Goal: Entertainment & Leisure: Browse casually

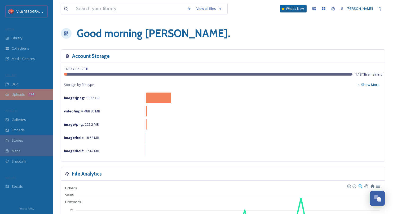
click at [11, 94] on div "Uploads 144" at bounding box center [26, 94] width 53 height 10
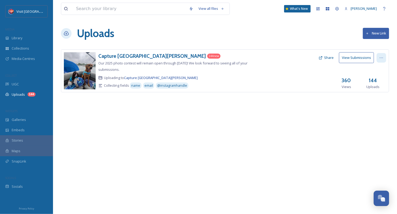
click at [384, 57] on div at bounding box center [381, 58] width 10 height 10
click at [276, 105] on div "Capture [GEOGRAPHIC_DATA][PERSON_NAME] 144 new Our 2025 photo contest will rema…" at bounding box center [225, 78] width 328 height 59
click at [357, 64] on div at bounding box center [351, 70] width 70 height 14
click at [357, 61] on button "View Submissions" at bounding box center [356, 57] width 35 height 11
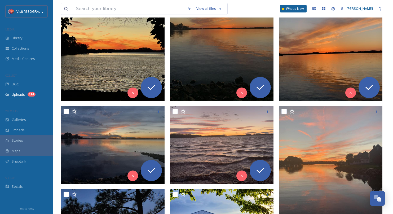
scroll to position [212, 0]
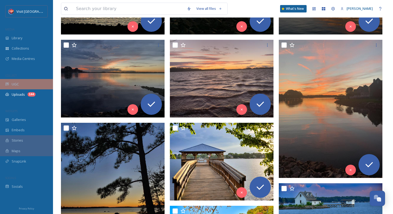
click at [17, 81] on div "UGC" at bounding box center [26, 84] width 53 height 10
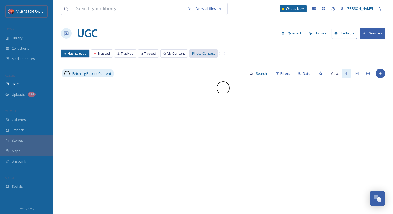
click at [201, 50] on div "Photo Contest" at bounding box center [203, 54] width 28 height 8
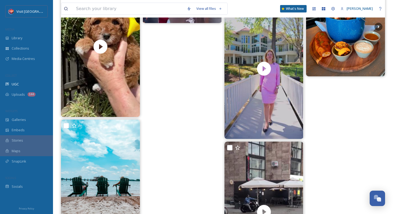
scroll to position [550, 0]
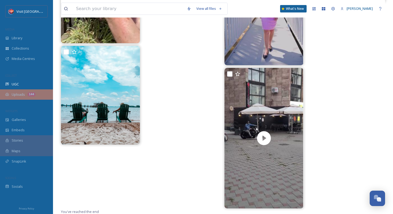
click at [23, 94] on span "Uploads" at bounding box center [18, 94] width 13 height 5
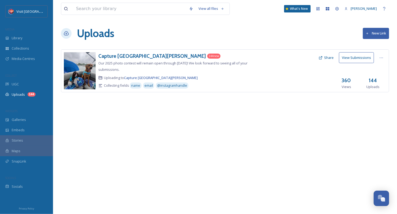
click at [360, 56] on button "View Submissions" at bounding box center [356, 57] width 35 height 11
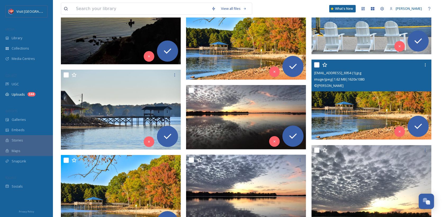
scroll to position [477, 0]
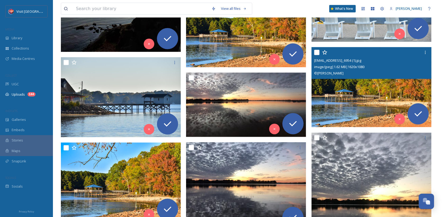
click at [393, 89] on img at bounding box center [372, 87] width 120 height 80
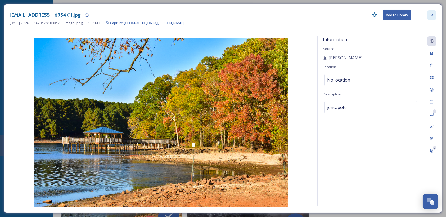
click at [397, 15] on icon at bounding box center [432, 15] width 4 height 4
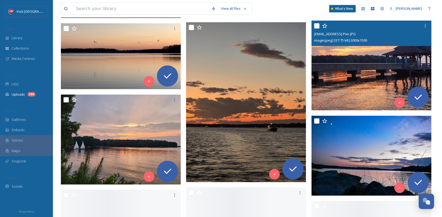
scroll to position [848, 0]
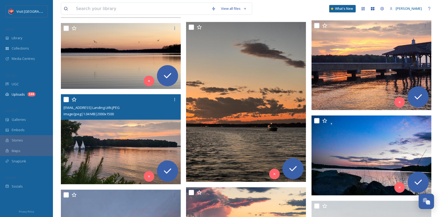
click at [130, 123] on img at bounding box center [121, 139] width 120 height 90
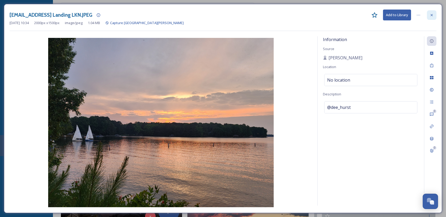
click at [397, 16] on icon at bounding box center [432, 15] width 4 height 4
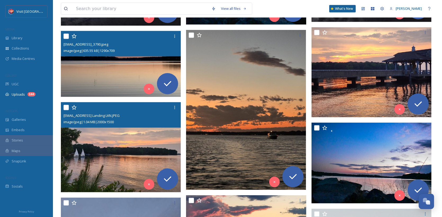
click at [91, 77] on img at bounding box center [121, 64] width 120 height 66
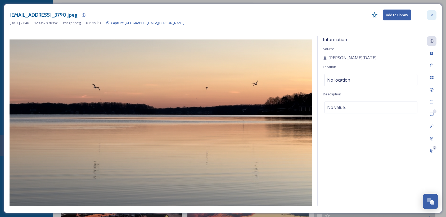
click at [397, 14] on icon at bounding box center [432, 15] width 4 height 4
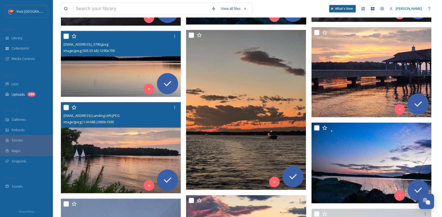
click at [116, 160] on img at bounding box center [121, 147] width 121 height 91
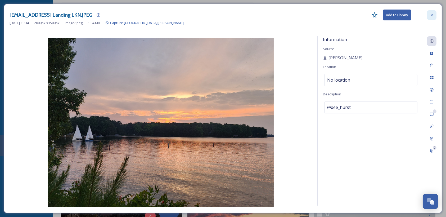
click at [397, 15] on div at bounding box center [432, 15] width 10 height 10
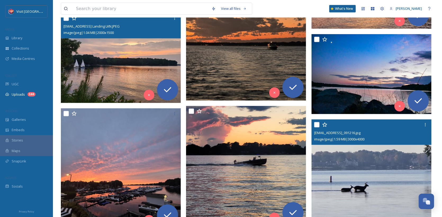
scroll to position [927, 0]
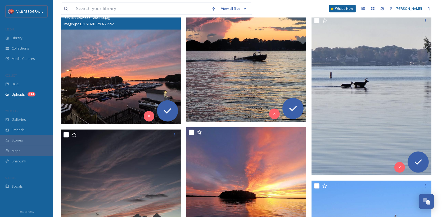
click at [161, 75] on img at bounding box center [121, 64] width 120 height 120
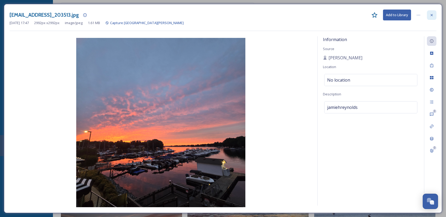
click at [397, 13] on icon at bounding box center [432, 15] width 4 height 4
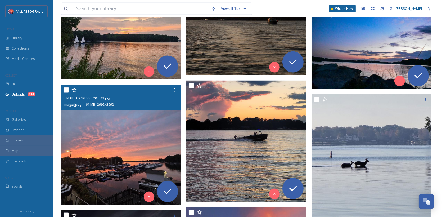
scroll to position [987, 0]
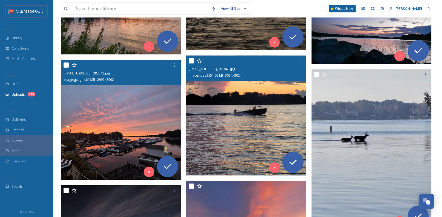
click at [273, 113] on img at bounding box center [246, 116] width 120 height 120
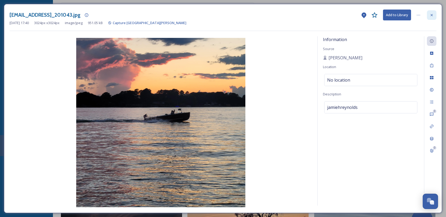
click at [397, 15] on icon at bounding box center [432, 15] width 4 height 4
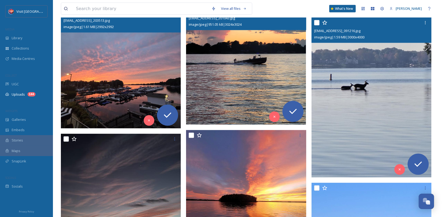
scroll to position [1040, 0]
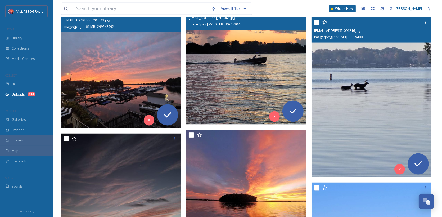
click at [397, 82] on img at bounding box center [372, 97] width 120 height 160
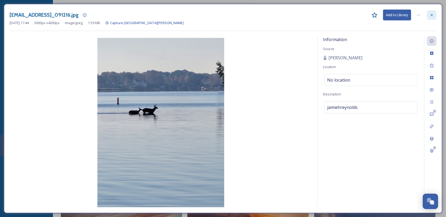
click at [397, 14] on icon at bounding box center [432, 15] width 4 height 4
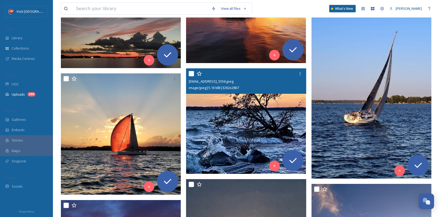
scroll to position [1226, 0]
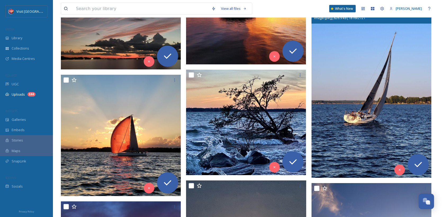
click at [322, 127] on img at bounding box center [372, 88] width 120 height 180
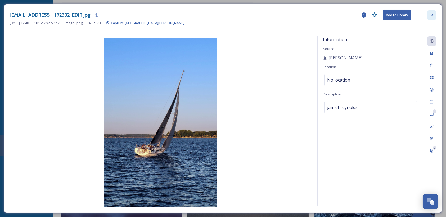
click at [397, 15] on icon at bounding box center [432, 15] width 2 height 2
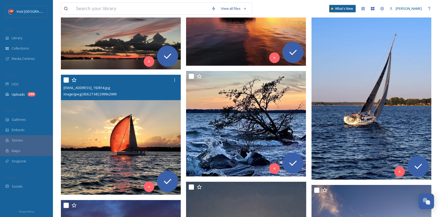
click at [90, 103] on img at bounding box center [121, 135] width 120 height 120
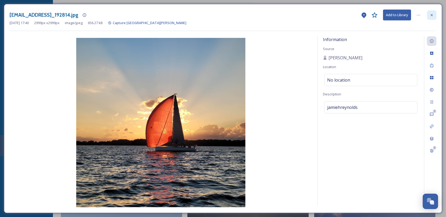
click at [397, 13] on icon at bounding box center [432, 15] width 4 height 4
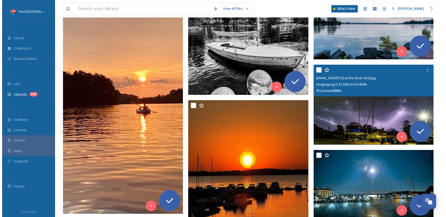
scroll to position [1755, 0]
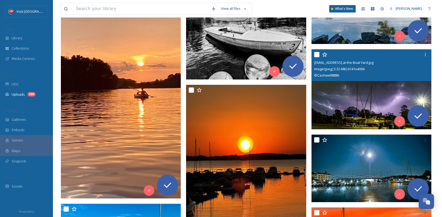
click at [367, 99] on img at bounding box center [372, 89] width 120 height 80
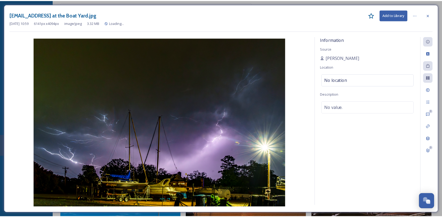
scroll to position [1757, 0]
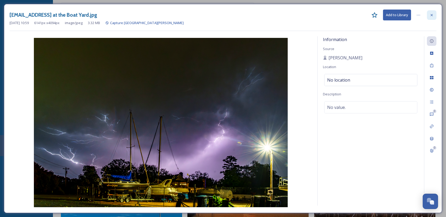
click at [397, 13] on icon at bounding box center [432, 15] width 4 height 4
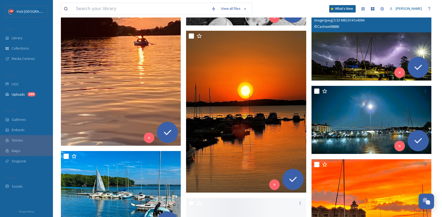
scroll to position [1836, 0]
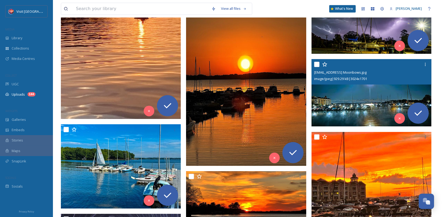
click at [377, 99] on img at bounding box center [372, 93] width 120 height 68
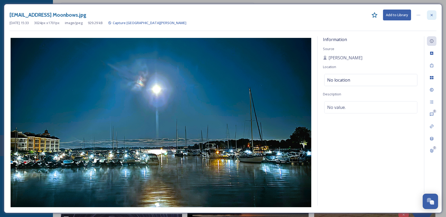
click at [397, 16] on icon at bounding box center [432, 15] width 4 height 4
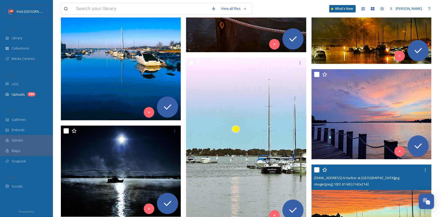
scroll to position [2180, 0]
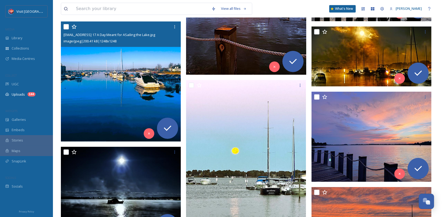
click at [149, 109] on img at bounding box center [121, 81] width 120 height 120
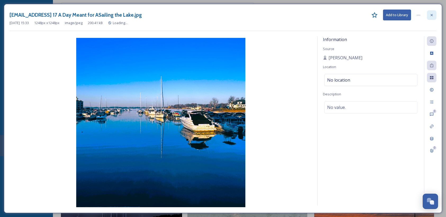
click at [397, 15] on div at bounding box center [432, 15] width 10 height 10
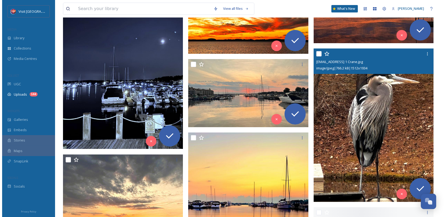
scroll to position [2445, 0]
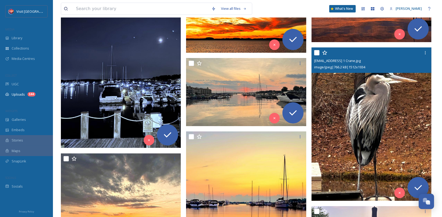
click at [363, 115] on img at bounding box center [372, 123] width 120 height 153
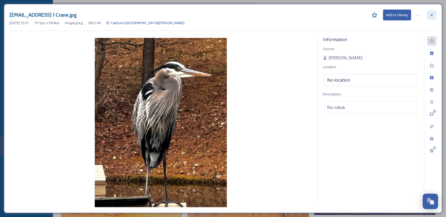
click at [397, 11] on div at bounding box center [432, 15] width 10 height 10
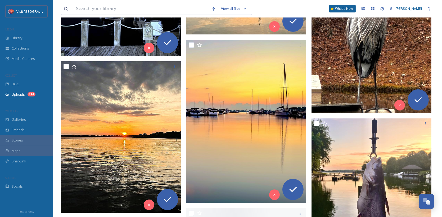
scroll to position [2553, 0]
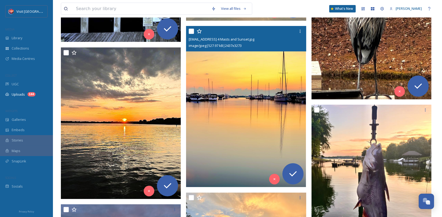
click at [259, 114] on img at bounding box center [246, 106] width 120 height 161
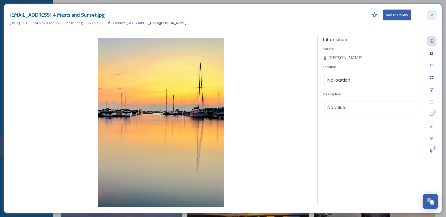
click at [397, 14] on icon at bounding box center [432, 15] width 2 height 2
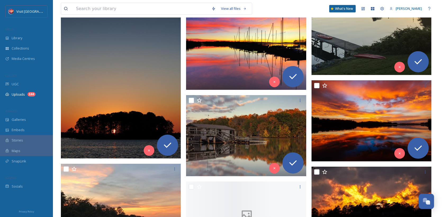
scroll to position [3294, 0]
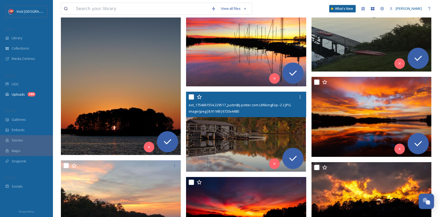
click at [287, 121] on img at bounding box center [246, 132] width 120 height 80
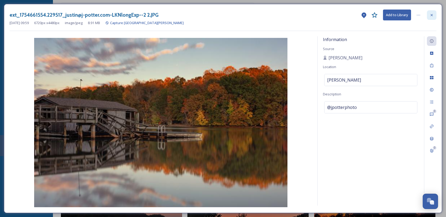
click at [397, 13] on icon at bounding box center [432, 15] width 4 height 4
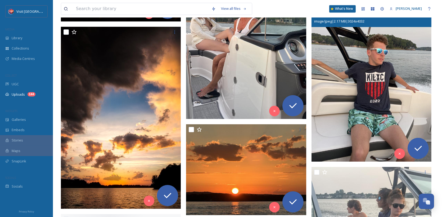
scroll to position [3904, 0]
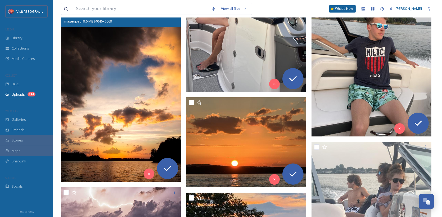
click at [158, 104] on img at bounding box center [121, 92] width 120 height 180
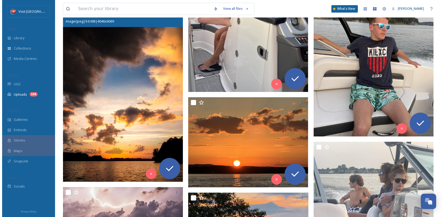
scroll to position [3718, 0]
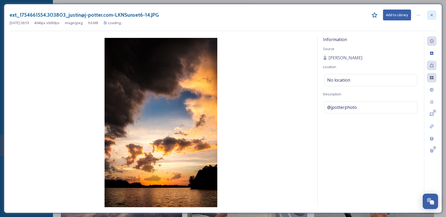
click at [397, 15] on div at bounding box center [432, 15] width 10 height 10
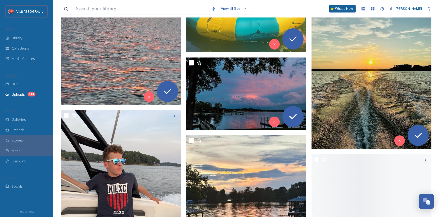
scroll to position [4393, 0]
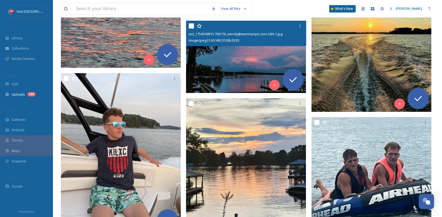
click at [240, 65] on img at bounding box center [246, 57] width 120 height 72
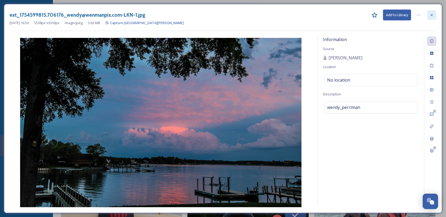
click at [397, 15] on icon at bounding box center [432, 15] width 2 height 2
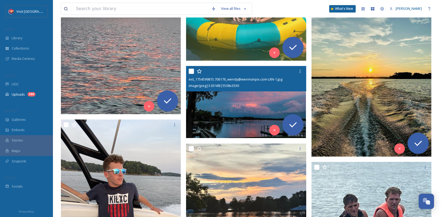
click at [227, 97] on img at bounding box center [246, 102] width 120 height 72
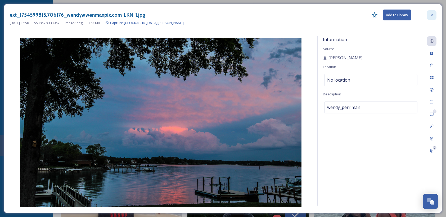
click at [397, 15] on icon at bounding box center [432, 15] width 4 height 4
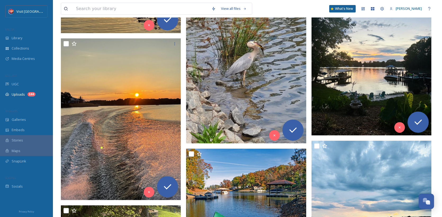
scroll to position [4976, 0]
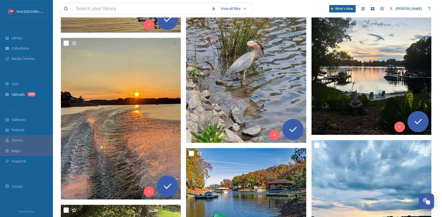
click at [376, 74] on img at bounding box center [372, 55] width 120 height 160
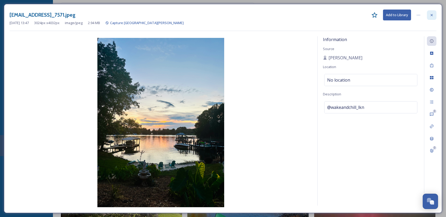
click at [397, 15] on div at bounding box center [432, 15] width 10 height 10
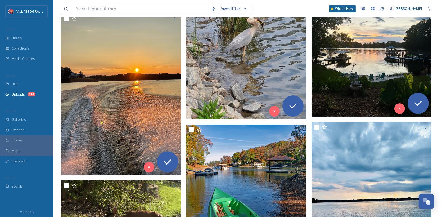
scroll to position [5003, 0]
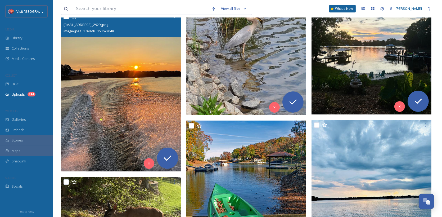
click at [150, 85] on img at bounding box center [121, 91] width 120 height 160
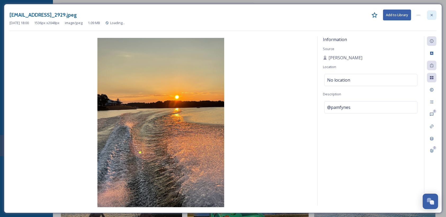
click at [397, 16] on icon at bounding box center [432, 15] width 4 height 4
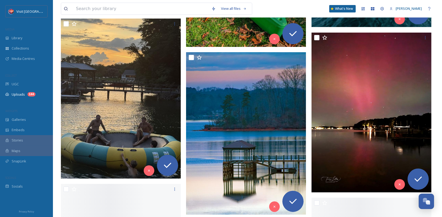
scroll to position [5216, 0]
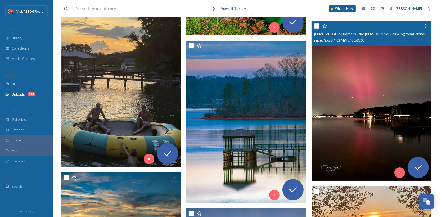
click at [344, 73] on img at bounding box center [372, 101] width 120 height 160
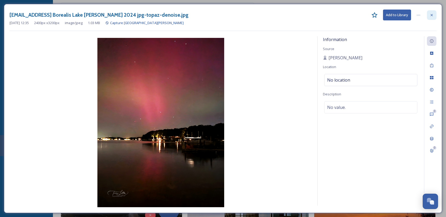
click at [397, 16] on div at bounding box center [432, 15] width 10 height 10
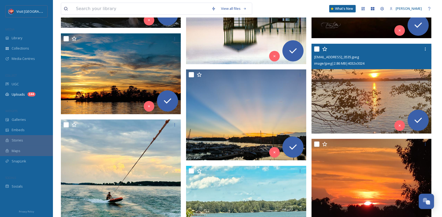
scroll to position [5428, 0]
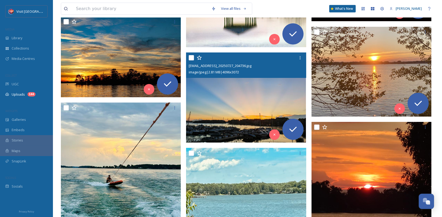
click at [263, 92] on img at bounding box center [246, 97] width 120 height 90
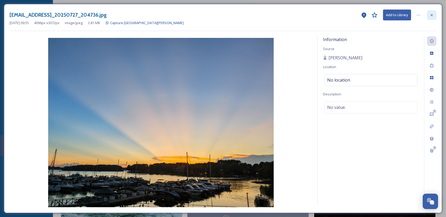
click at [397, 13] on icon at bounding box center [432, 15] width 4 height 4
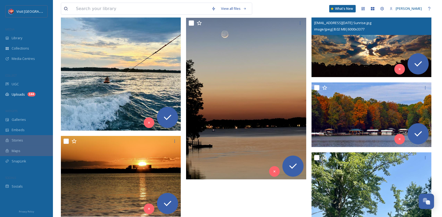
scroll to position [5719, 0]
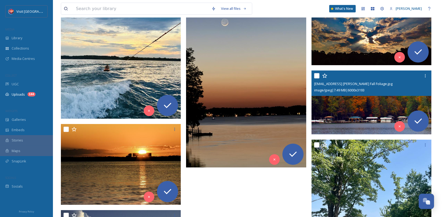
click at [362, 110] on img at bounding box center [372, 102] width 120 height 64
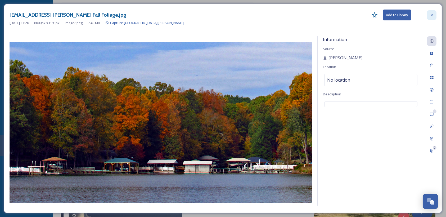
click at [397, 12] on div at bounding box center [432, 15] width 10 height 10
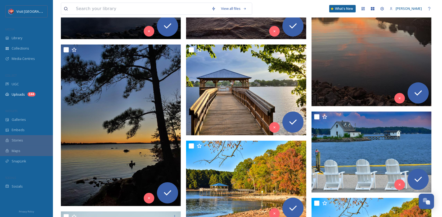
scroll to position [344, 0]
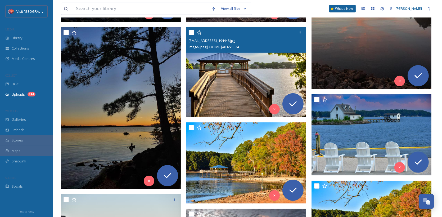
click at [291, 68] on img at bounding box center [246, 72] width 120 height 90
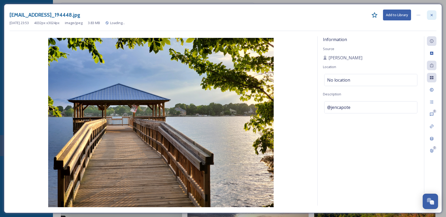
click at [397, 15] on div at bounding box center [432, 15] width 10 height 10
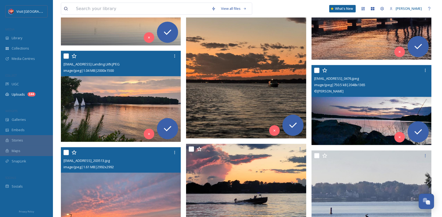
scroll to position [901, 0]
